Goal: Task Accomplishment & Management: Manage account settings

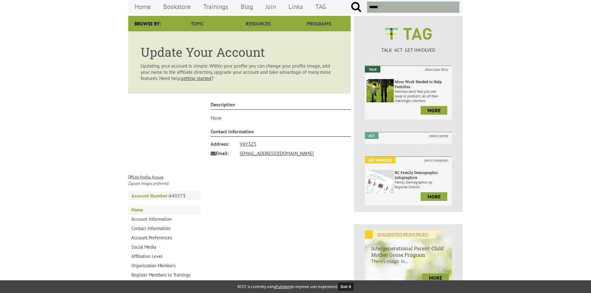
scroll to position [93, 0]
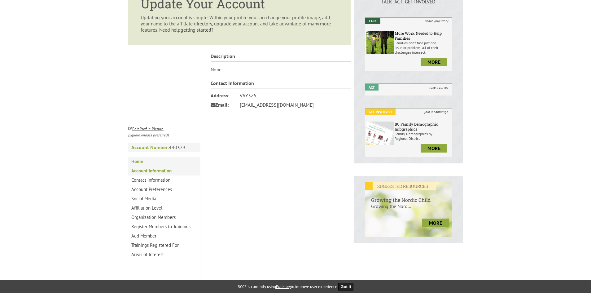
click at [146, 169] on link "Account Information" at bounding box center [164, 170] width 72 height 9
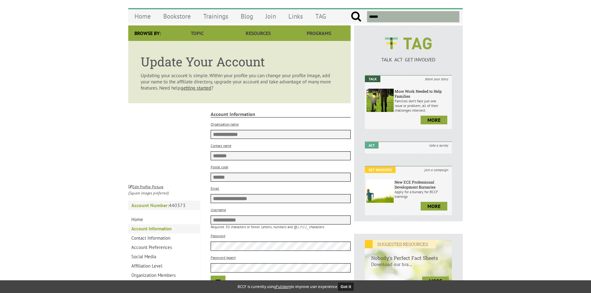
scroll to position [93, 0]
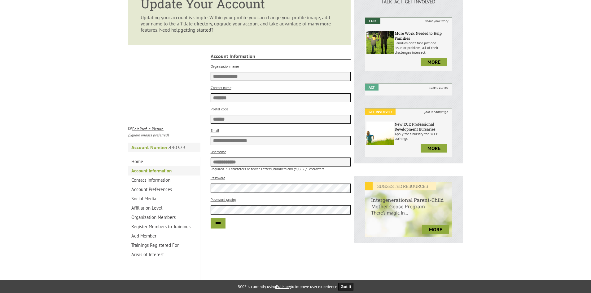
drag, startPoint x: 241, startPoint y: 96, endPoint x: 200, endPoint y: 97, distance: 40.6
click at [200, 97] on div "Edit Profile Picture (Square images preferred) **** Account Number: 440373 Home…" at bounding box center [239, 170] width 222 height 250
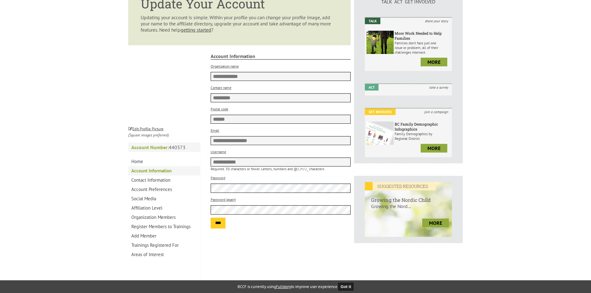
type input "*********"
click at [218, 224] on input "****" at bounding box center [218, 223] width 15 height 11
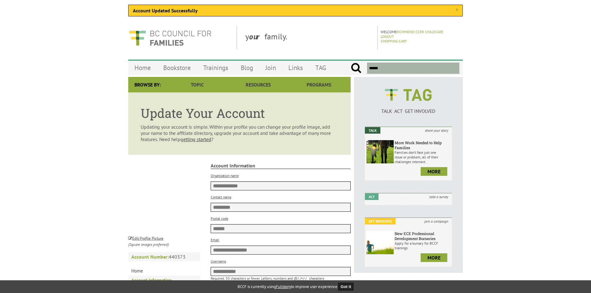
scroll to position [186, 0]
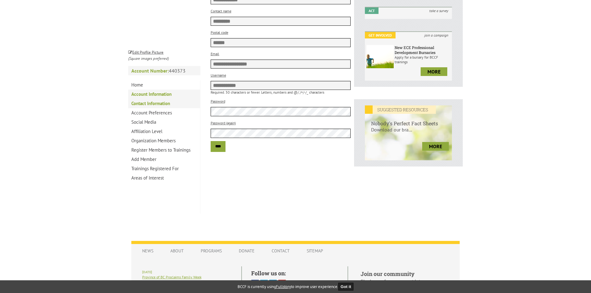
click at [156, 104] on link "Contact Information" at bounding box center [164, 103] width 72 height 9
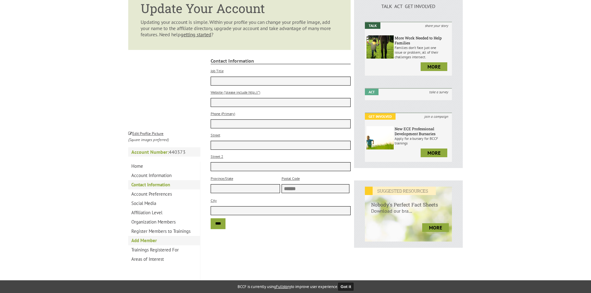
scroll to position [186, 0]
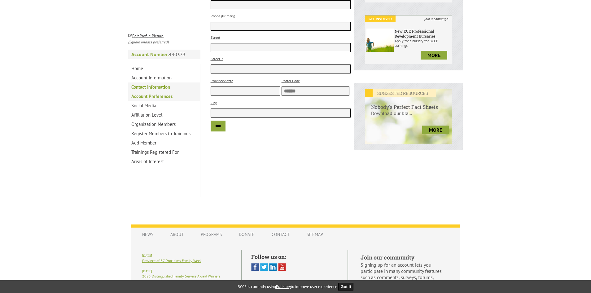
click at [153, 96] on link "Account Preferences" at bounding box center [164, 96] width 72 height 9
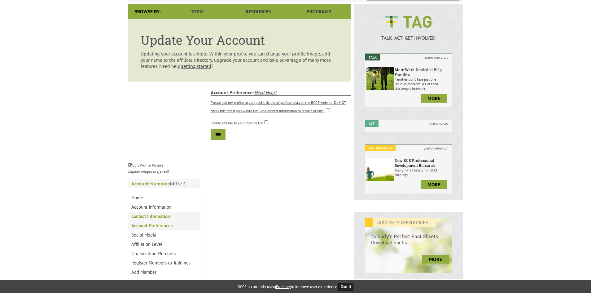
scroll to position [93, 0]
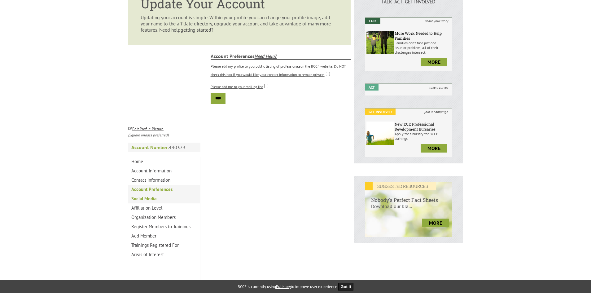
click at [153, 201] on link "Social Media" at bounding box center [164, 198] width 72 height 9
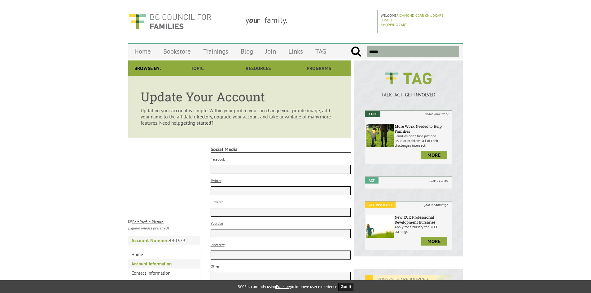
scroll to position [124, 0]
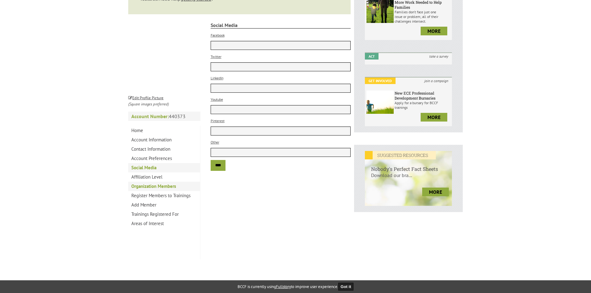
click at [160, 188] on link "Organization Members" at bounding box center [164, 186] width 72 height 9
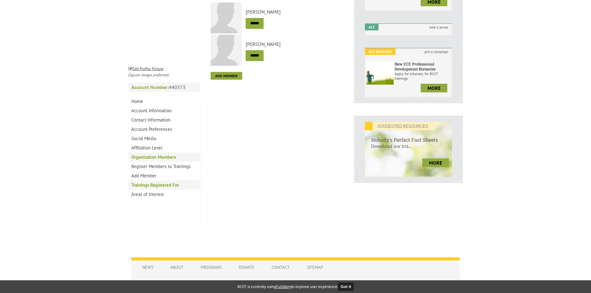
scroll to position [155, 0]
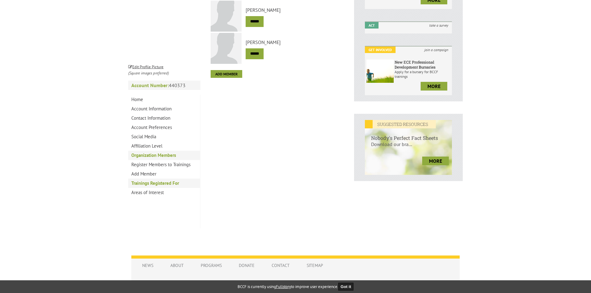
click at [159, 184] on link "Trainings Registered For" at bounding box center [164, 182] width 72 height 9
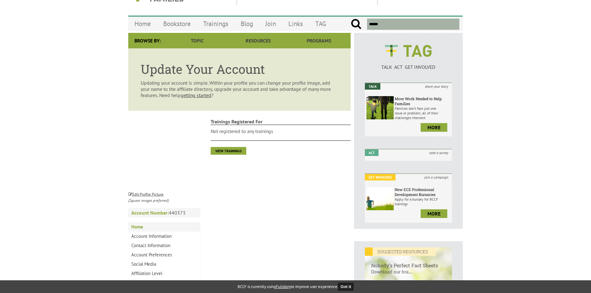
scroll to position [93, 0]
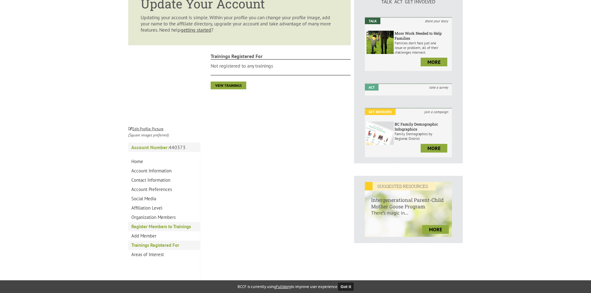
click at [156, 226] on link "Register Members to Trainings" at bounding box center [164, 226] width 72 height 9
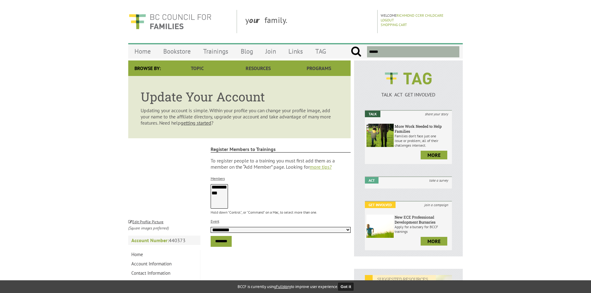
select select
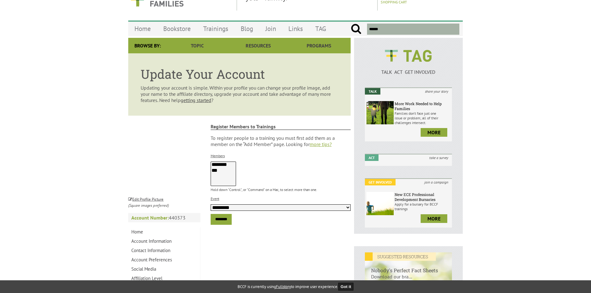
scroll to position [155, 0]
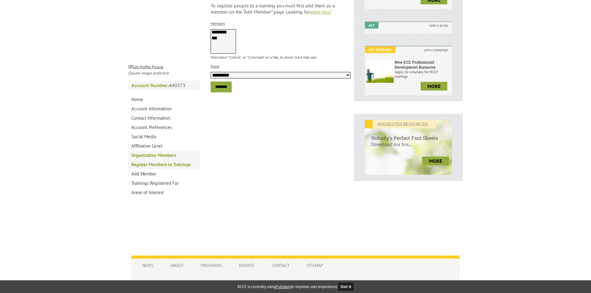
click at [154, 155] on link "Organization Members" at bounding box center [164, 155] width 72 height 9
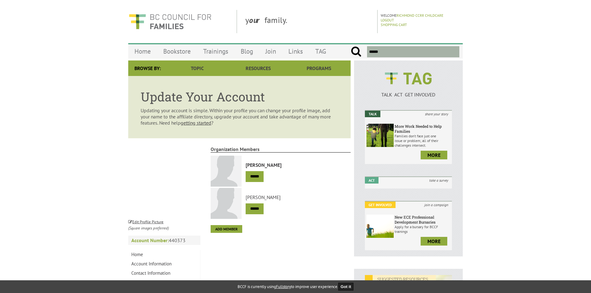
click at [262, 166] on link "Rebecca Nichols" at bounding box center [298, 165] width 105 height 6
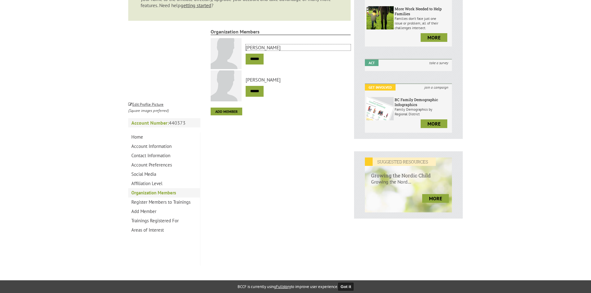
scroll to position [155, 0]
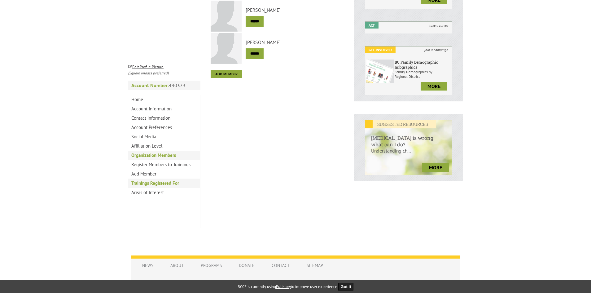
click at [148, 183] on link "Trainings Registered For" at bounding box center [164, 182] width 72 height 9
